Goal: Task Accomplishment & Management: Manage account settings

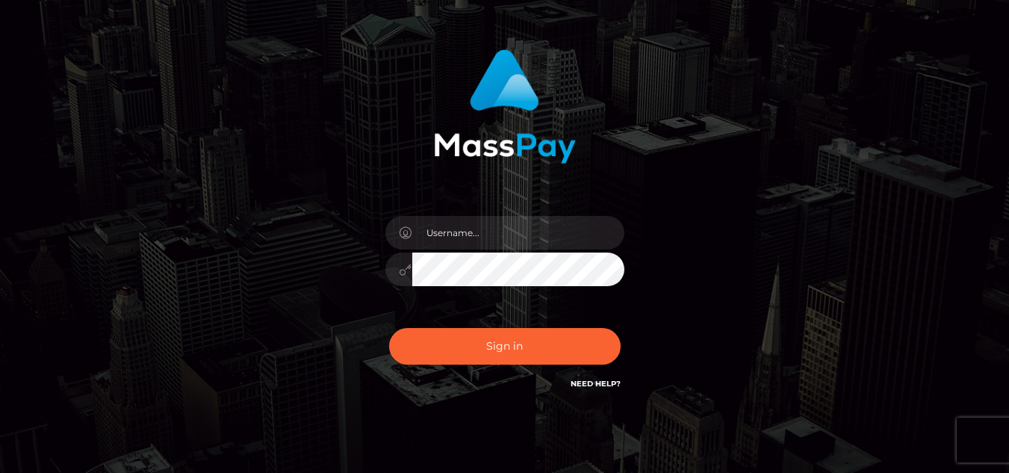
scroll to position [72, 0]
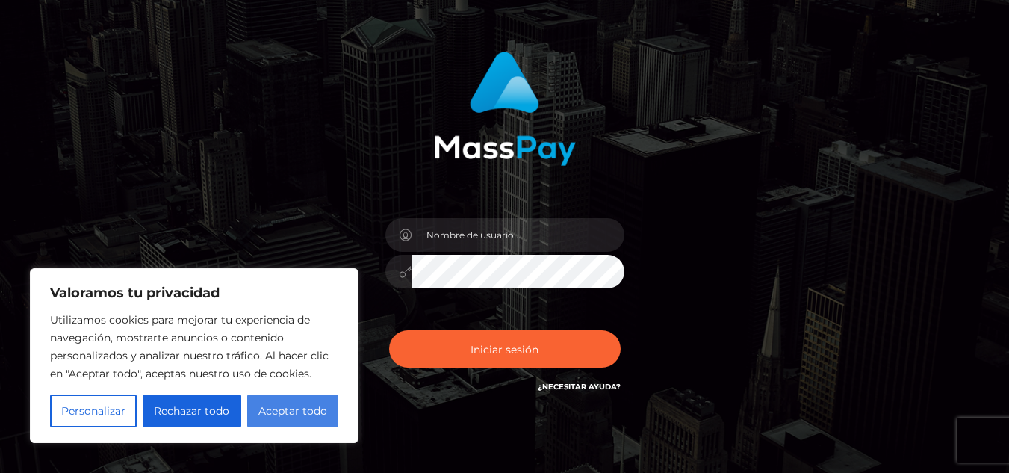
click at [311, 410] on font "Aceptar todo" at bounding box center [292, 410] width 69 height 13
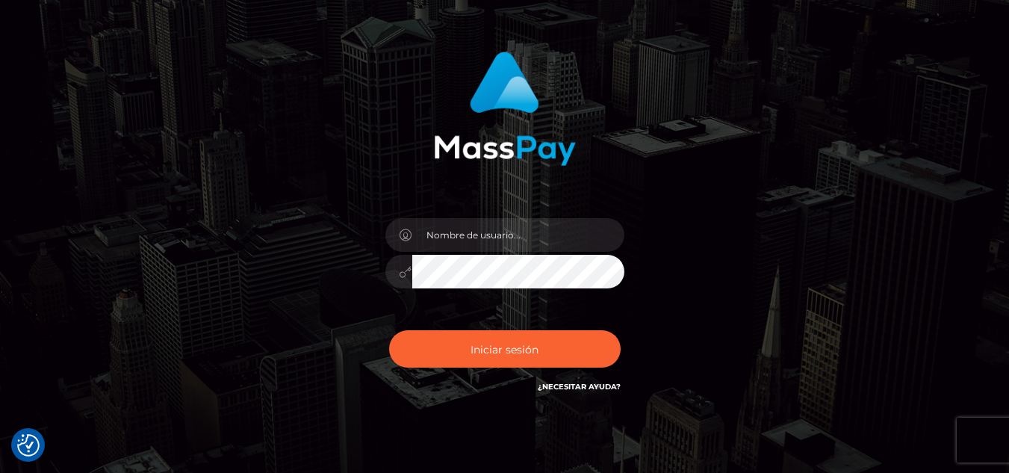
checkbox input "true"
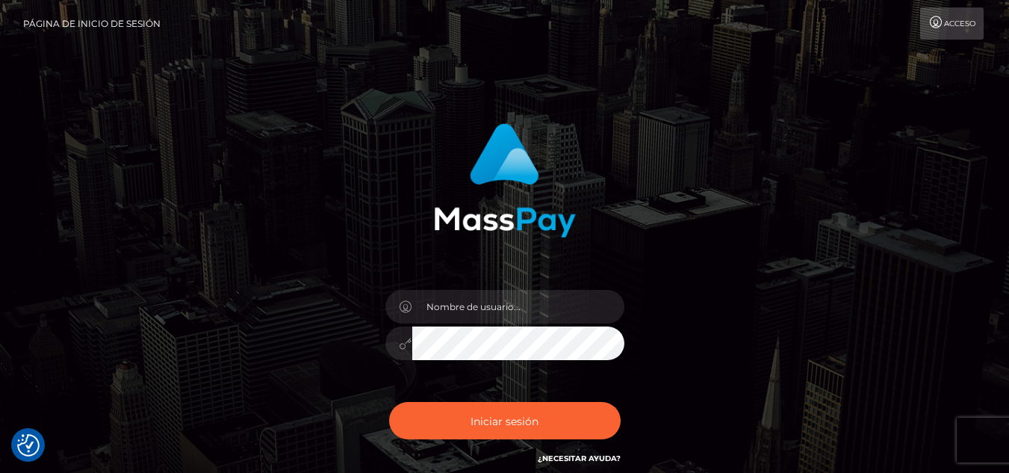
click at [938, 20] on icon at bounding box center [936, 22] width 16 height 12
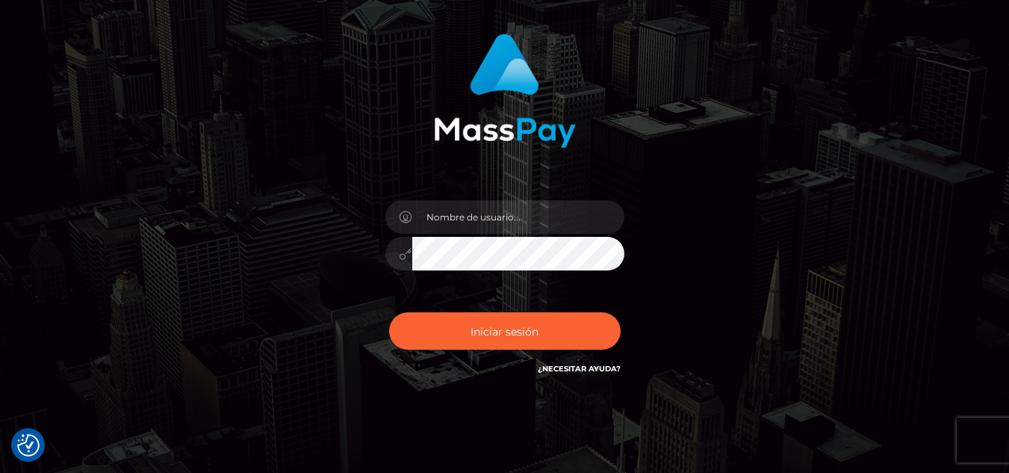
scroll to position [132, 0]
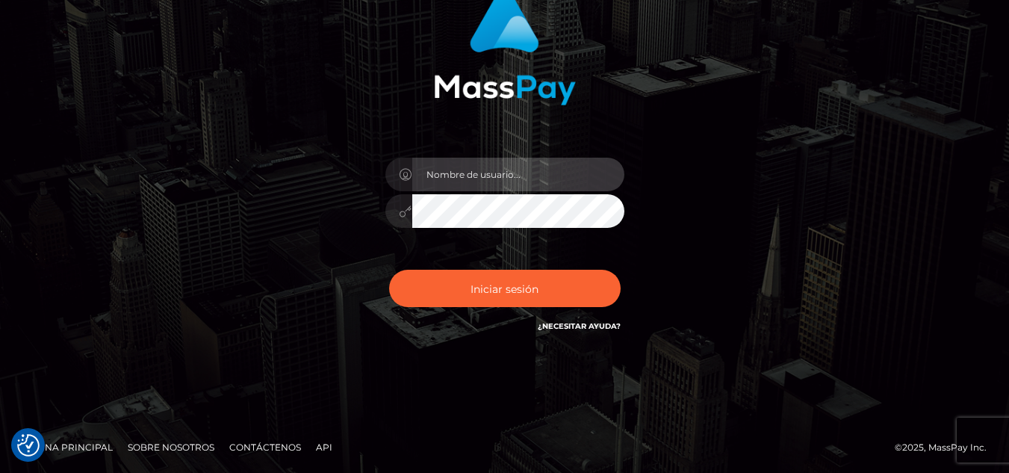
click at [466, 176] on input "text" at bounding box center [518, 175] width 212 height 34
type input "leonel_canteros_"
click at [389, 270] on button "Iniciar sesión" at bounding box center [505, 288] width 232 height 37
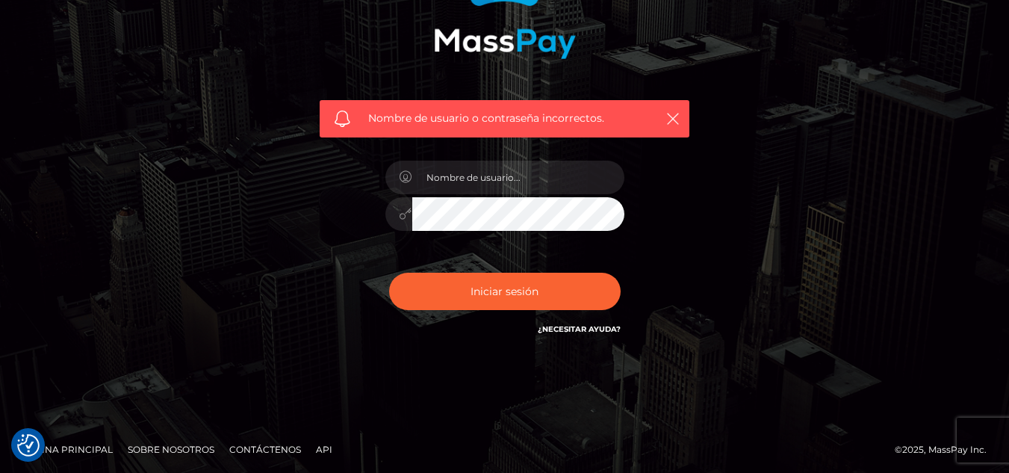
scroll to position [181, 0]
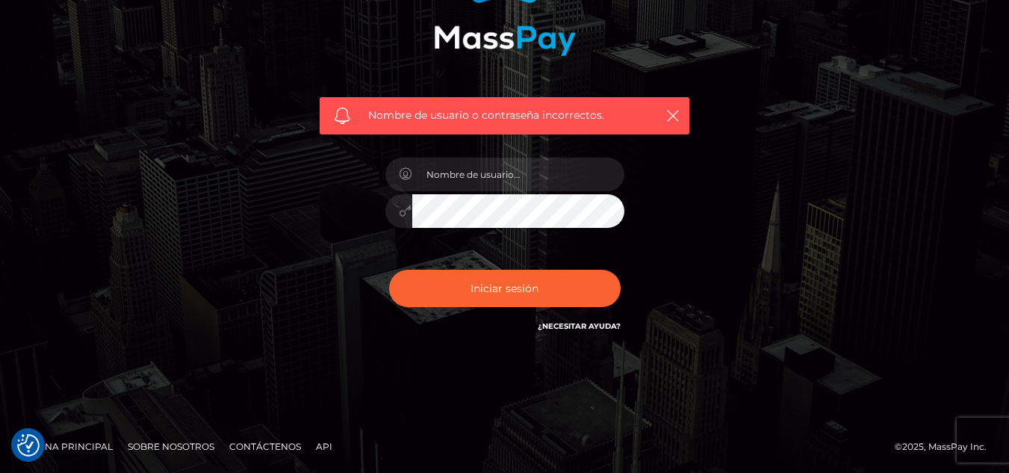
click at [601, 324] on font "¿Necesitar ayuda?" at bounding box center [579, 326] width 83 height 10
click at [603, 324] on font "¿Necesitar ayuda?" at bounding box center [579, 326] width 83 height 10
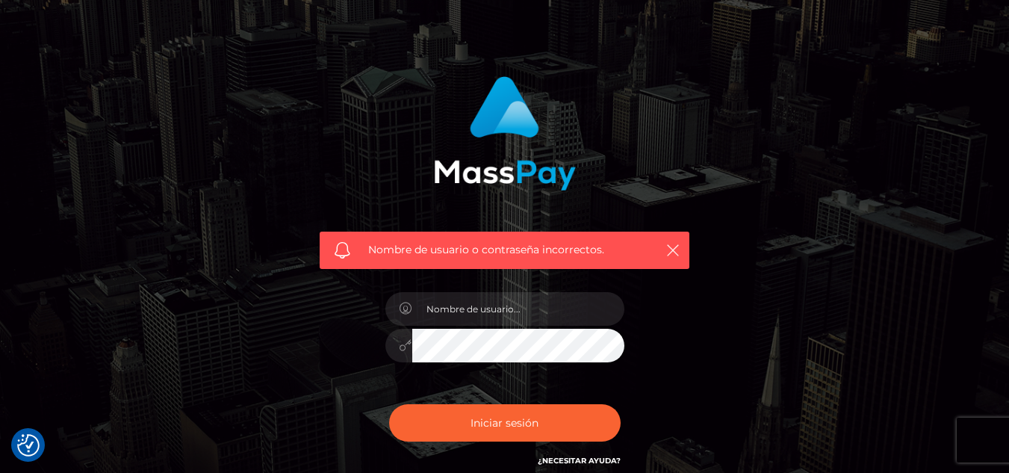
scroll to position [0, 0]
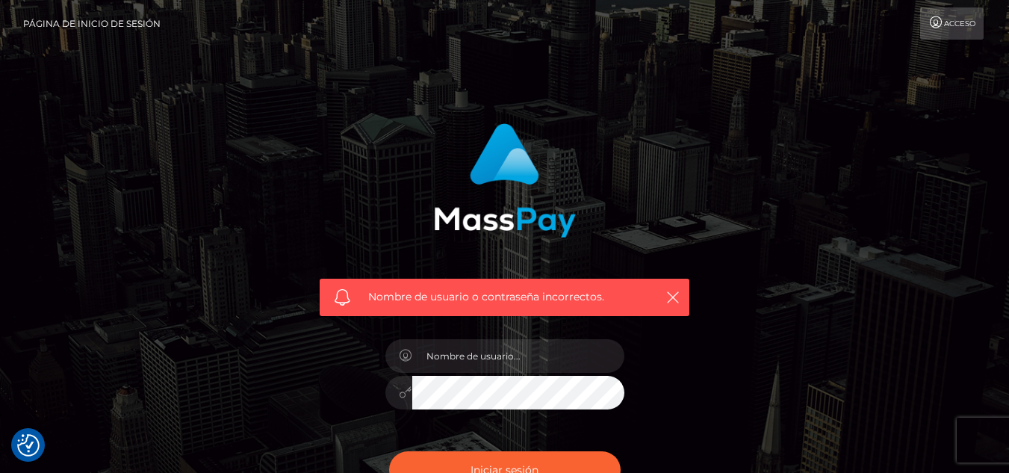
click at [102, 19] on font "Página de inicio de sesión" at bounding box center [91, 23] width 137 height 11
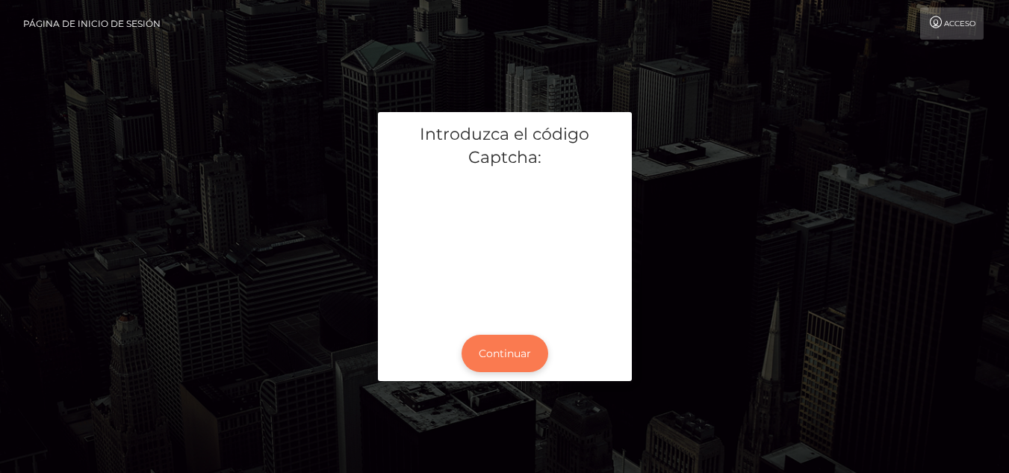
click at [509, 359] on font "Continuar" at bounding box center [505, 353] width 52 height 13
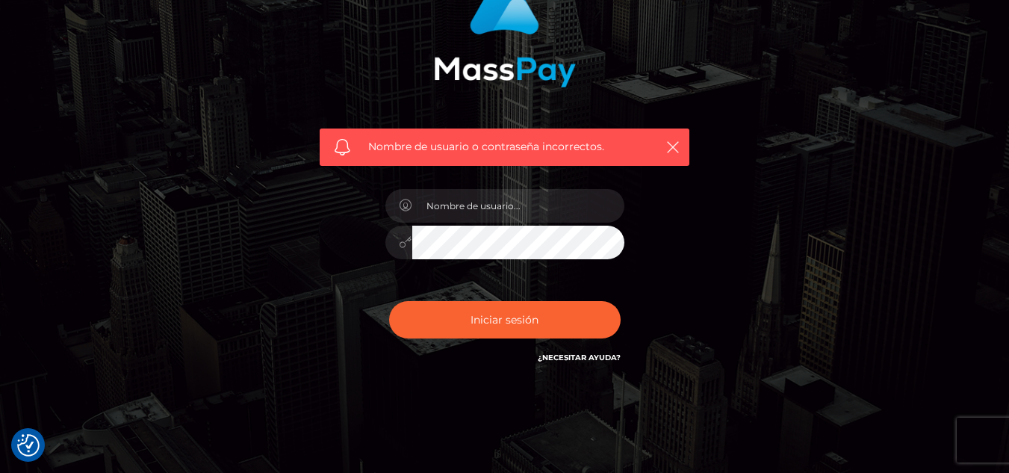
scroll to position [181, 0]
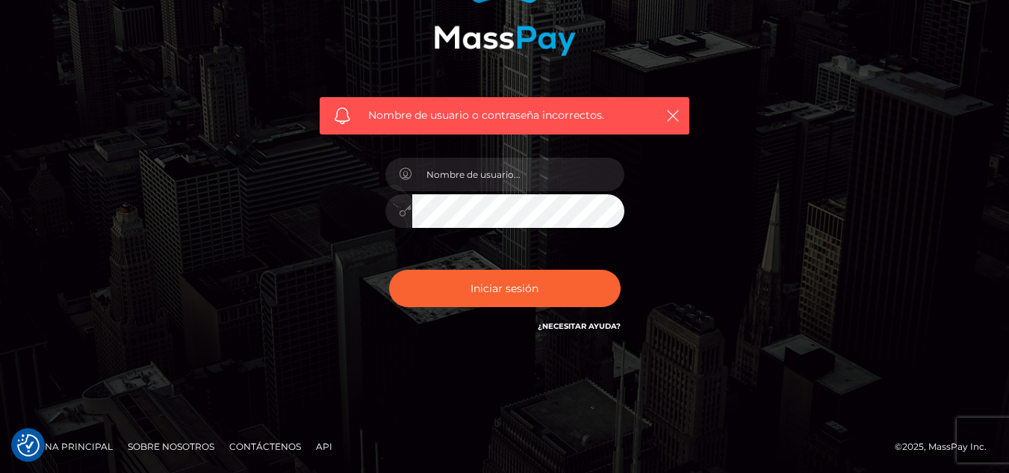
click at [471, 398] on div "Nombre de usuario o contraseña incorrectos. ¿Necesitar ayuda?" at bounding box center [504, 146] width 1009 height 654
